Goal: Task Accomplishment & Management: Use online tool/utility

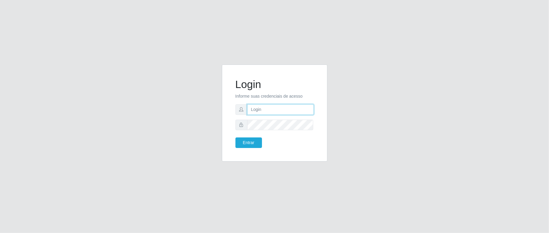
click at [269, 105] on input "text" at bounding box center [280, 109] width 67 height 11
type input "aislan@ideal"
click at [235, 137] on button "Entrar" at bounding box center [248, 142] width 27 height 11
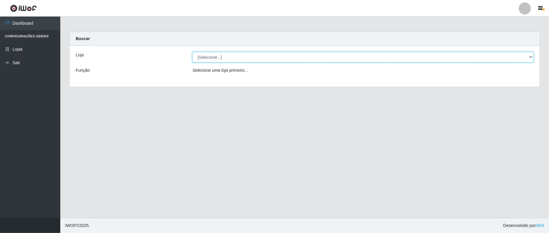
click at [244, 56] on select "[Selecione...] Ideal - Conceição" at bounding box center [362, 57] width 341 height 11
select select "231"
click at [192, 52] on select "[Selecione...] Ideal - Conceição" at bounding box center [362, 57] width 341 height 11
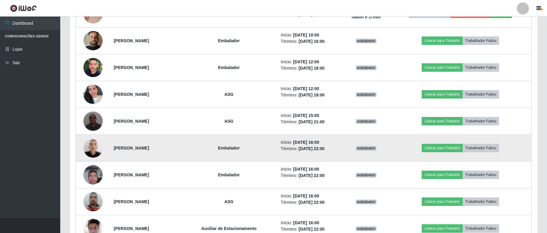
scroll to position [438, 0]
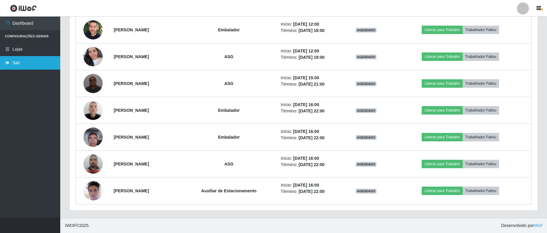
click at [30, 64] on link "Sair" at bounding box center [30, 63] width 60 height 14
